Goal: Navigation & Orientation: Find specific page/section

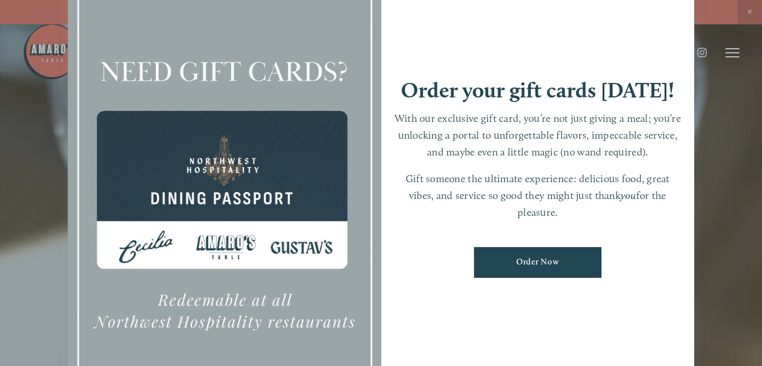
click at [751, 12] on div at bounding box center [381, 183] width 762 height 366
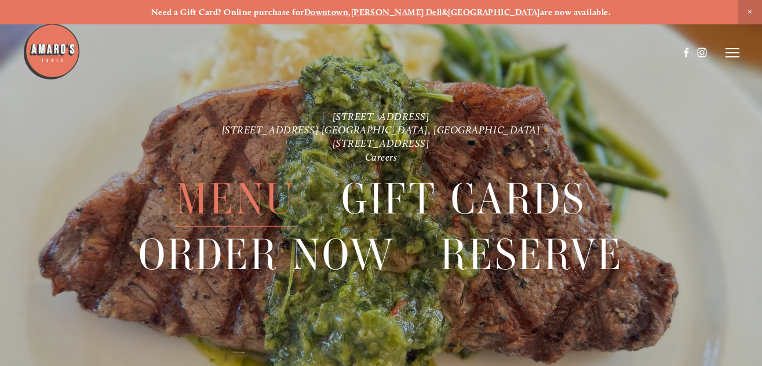
click at [235, 205] on span "Menu" at bounding box center [235, 199] width 119 height 55
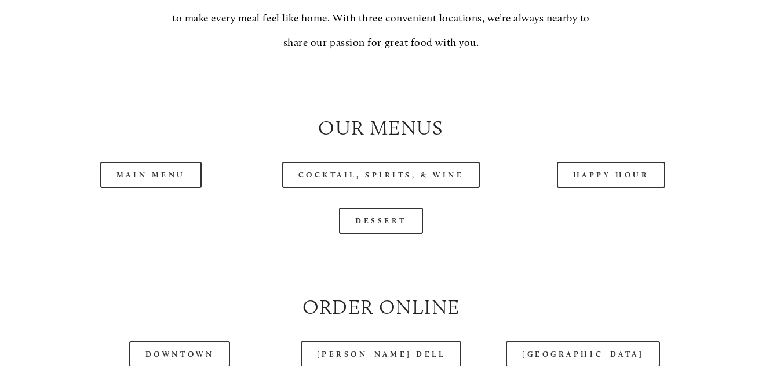
scroll to position [1043, 0]
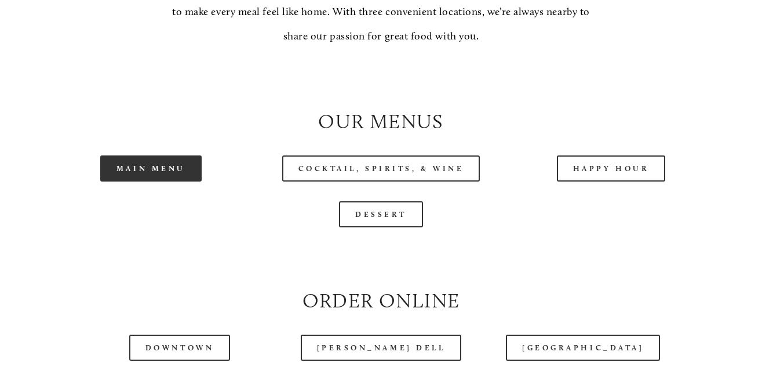
click at [152, 178] on link "Main Menu" at bounding box center [150, 168] width 101 height 26
